Goal: Communication & Community: Share content

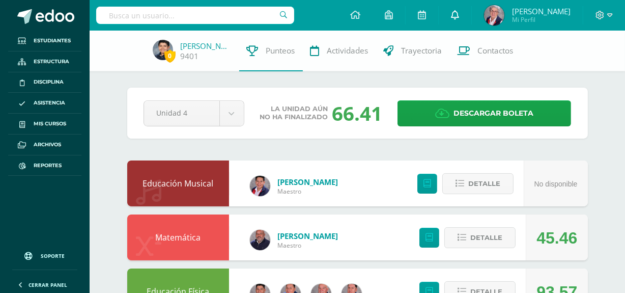
click at [453, 15] on icon at bounding box center [455, 14] width 8 height 9
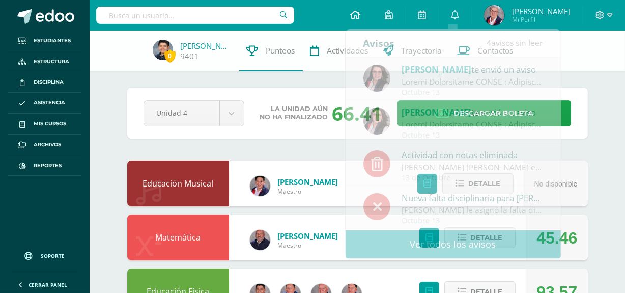
click at [354, 15] on icon at bounding box center [355, 14] width 10 height 9
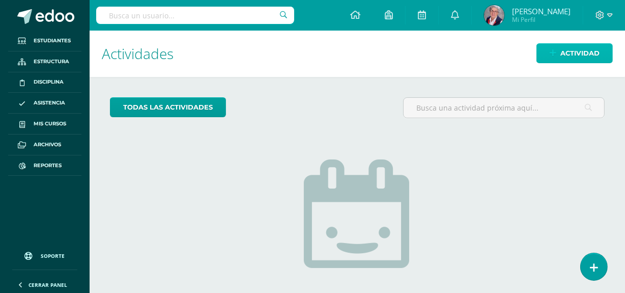
click at [596, 51] on span "Actividad" at bounding box center [579, 53] width 39 height 19
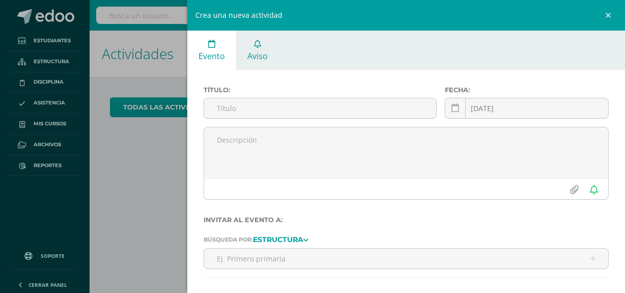
click at [255, 49] on link "Aviso" at bounding box center [258, 50] width 42 height 39
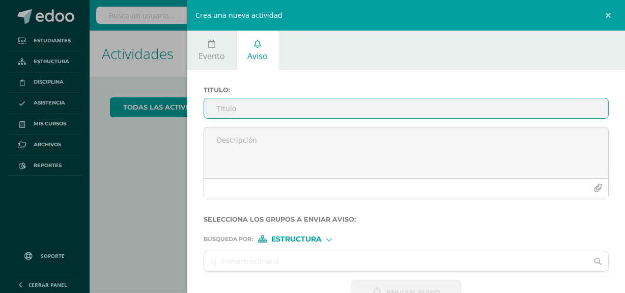
click at [295, 107] on input "Titulo :" at bounding box center [406, 108] width 404 height 20
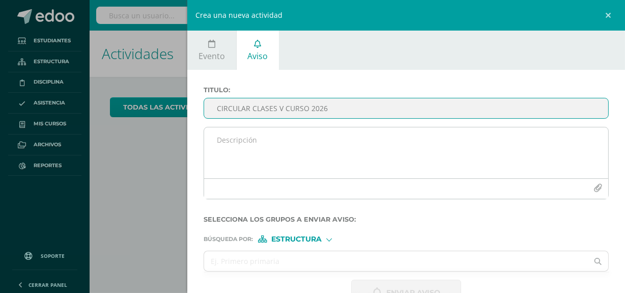
type input "CIRCULAR CLASES V CURSO 2026"
click at [294, 137] on textarea at bounding box center [406, 152] width 404 height 51
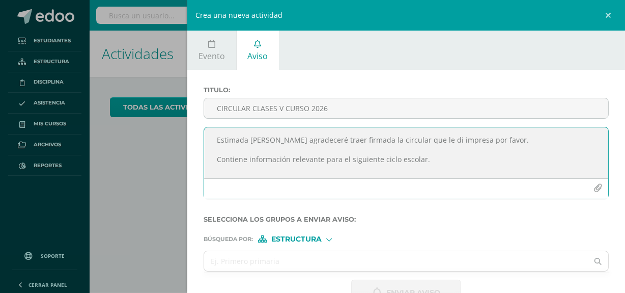
scroll to position [5, 0]
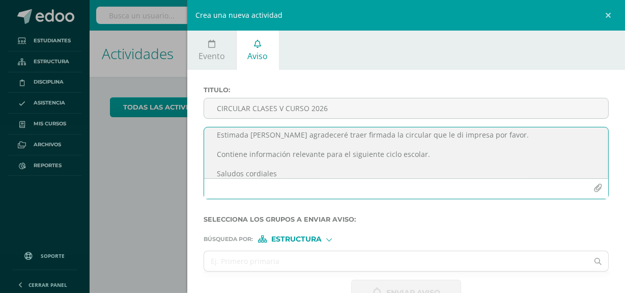
type textarea "Estimada [PERSON_NAME] agradeceré traer firmada la circular que le di impresa p…"
click at [330, 240] on div at bounding box center [329, 239] width 6 height 6
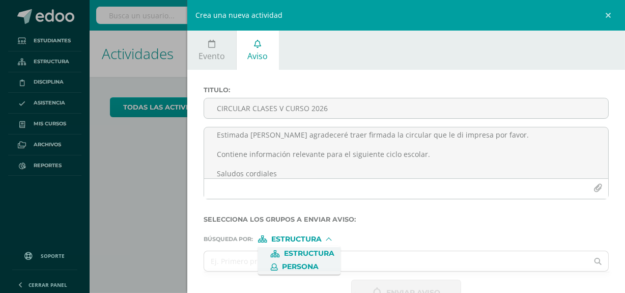
click at [307, 265] on span "Persona" at bounding box center [300, 267] width 37 height 6
click at [308, 258] on input "text" at bounding box center [396, 261] width 384 height 20
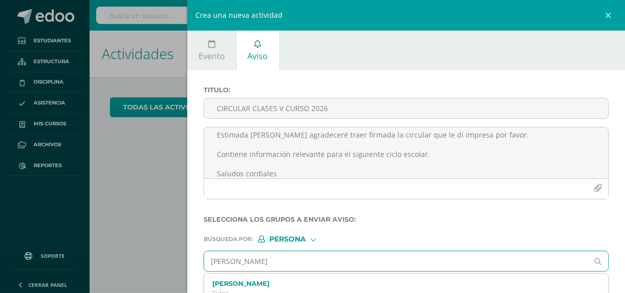
type input "[PERSON_NAME]"
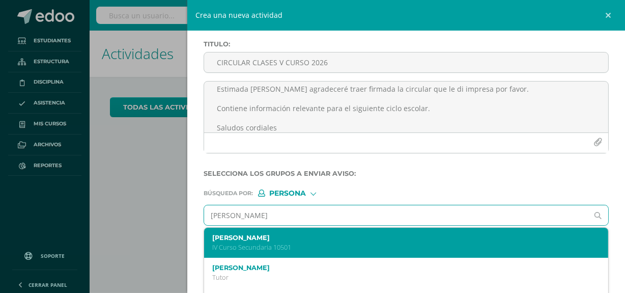
click at [277, 240] on label "[PERSON_NAME]" at bounding box center [397, 238] width 370 height 8
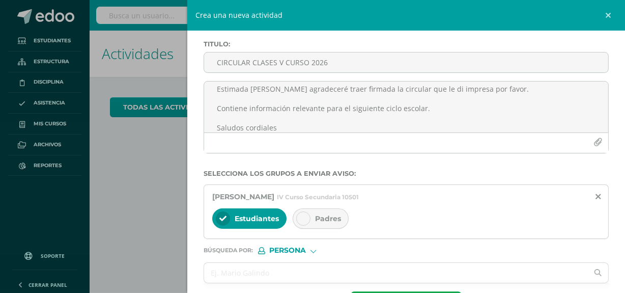
click at [328, 218] on span "Padres" at bounding box center [328, 218] width 26 height 9
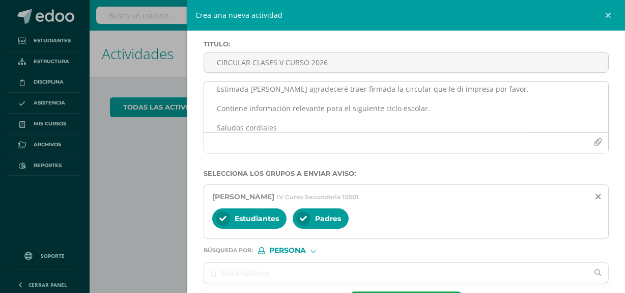
click at [594, 142] on icon "button" at bounding box center [598, 142] width 9 height 9
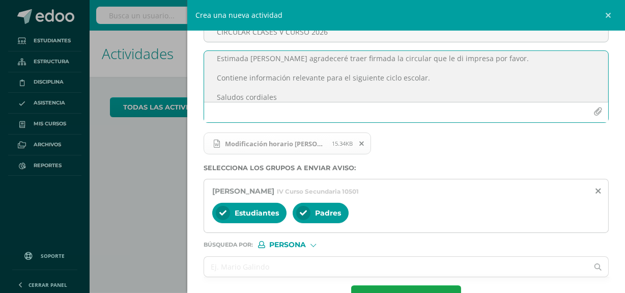
scroll to position [111, 0]
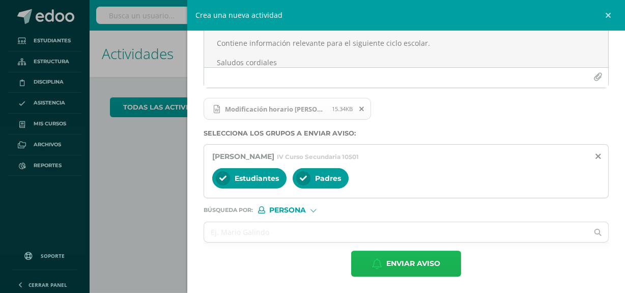
click at [420, 261] on span "Enviar aviso" at bounding box center [413, 263] width 54 height 25
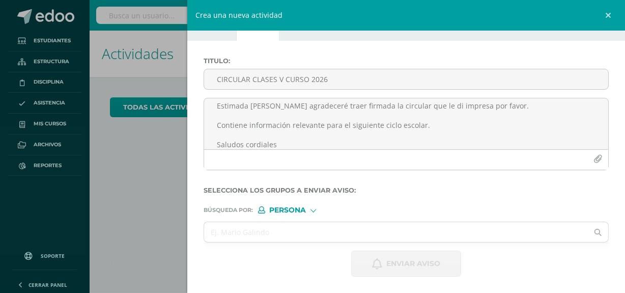
scroll to position [30, 0]
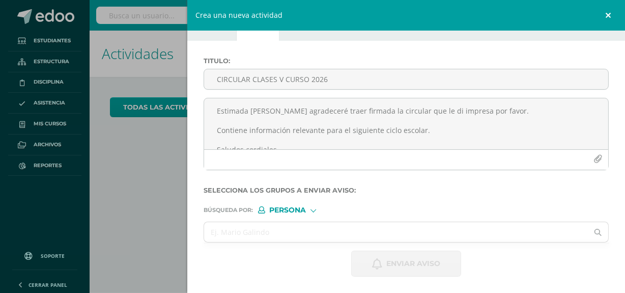
click at [610, 14] on link at bounding box center [610, 15] width 31 height 31
